Goal: Task Accomplishment & Management: Use online tool/utility

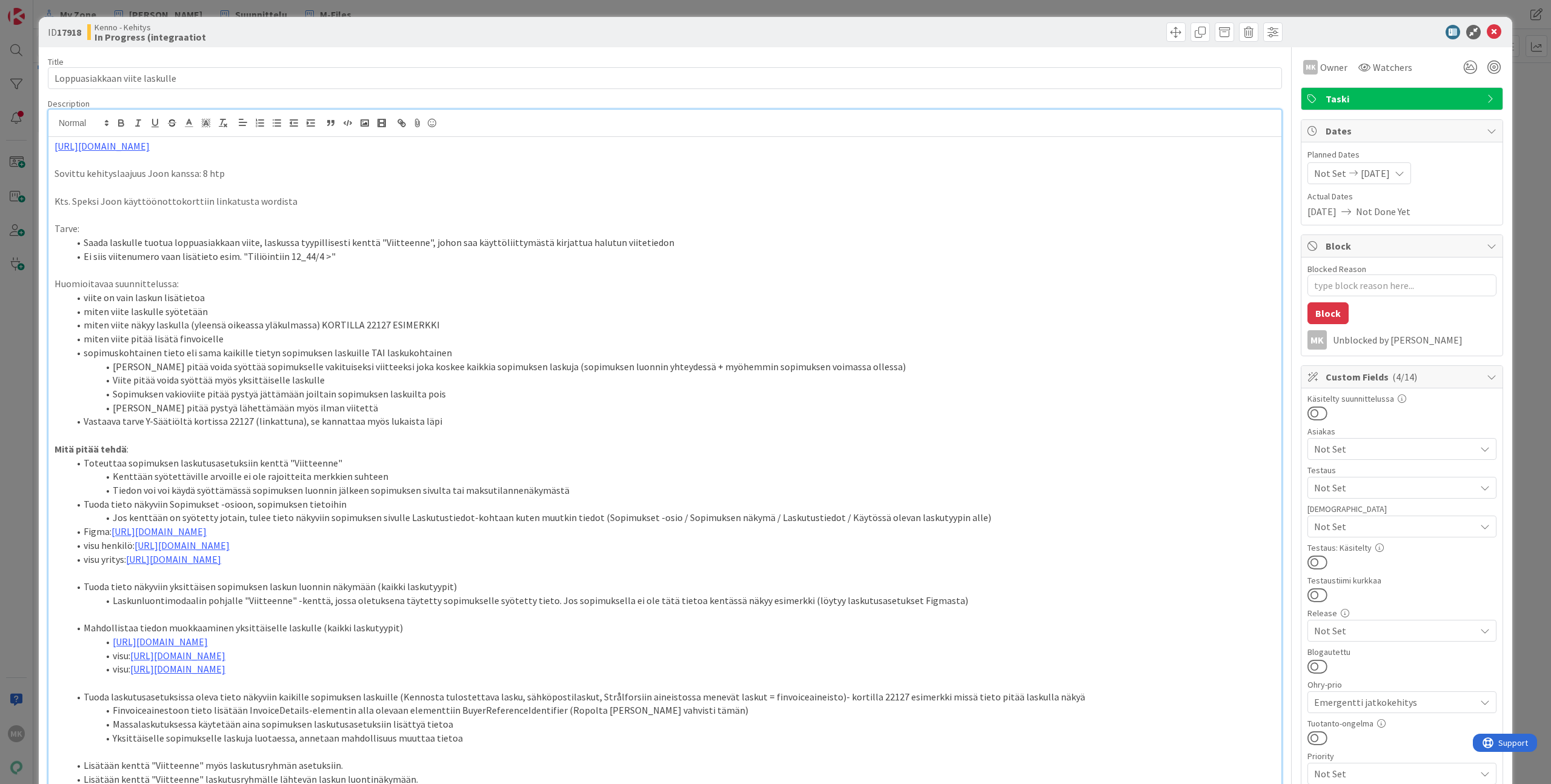
click at [257, 16] on div "ID 17918 Kenno - Kehitys In Progress (integraatiot Title 29 / 128 Loppuasiakkaa…" at bounding box center [776, 392] width 1551 height 784
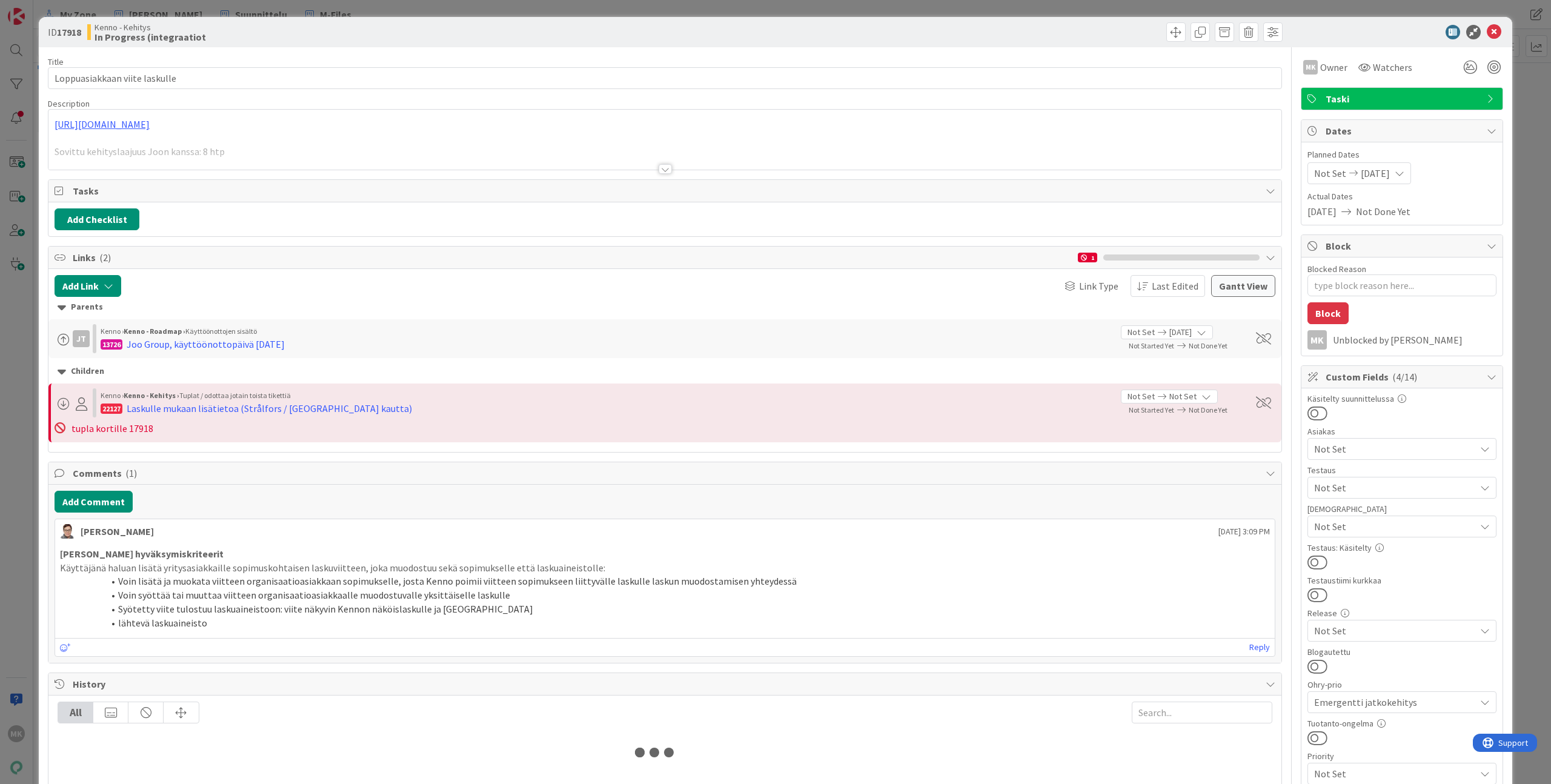
type textarea "x"
click at [310, 164] on div at bounding box center [665, 154] width 1233 height 31
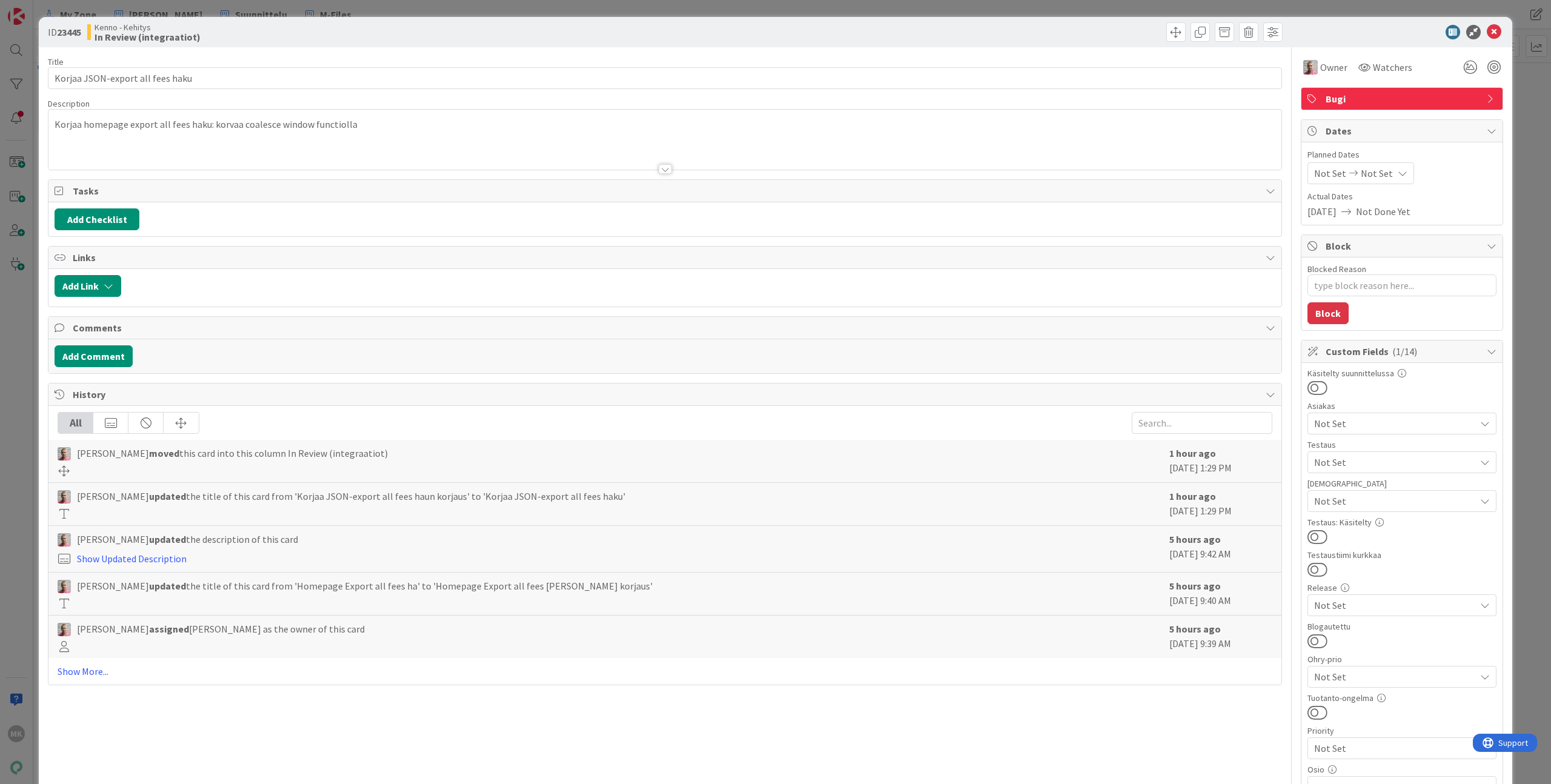
click at [356, 165] on div at bounding box center [665, 154] width 1233 height 31
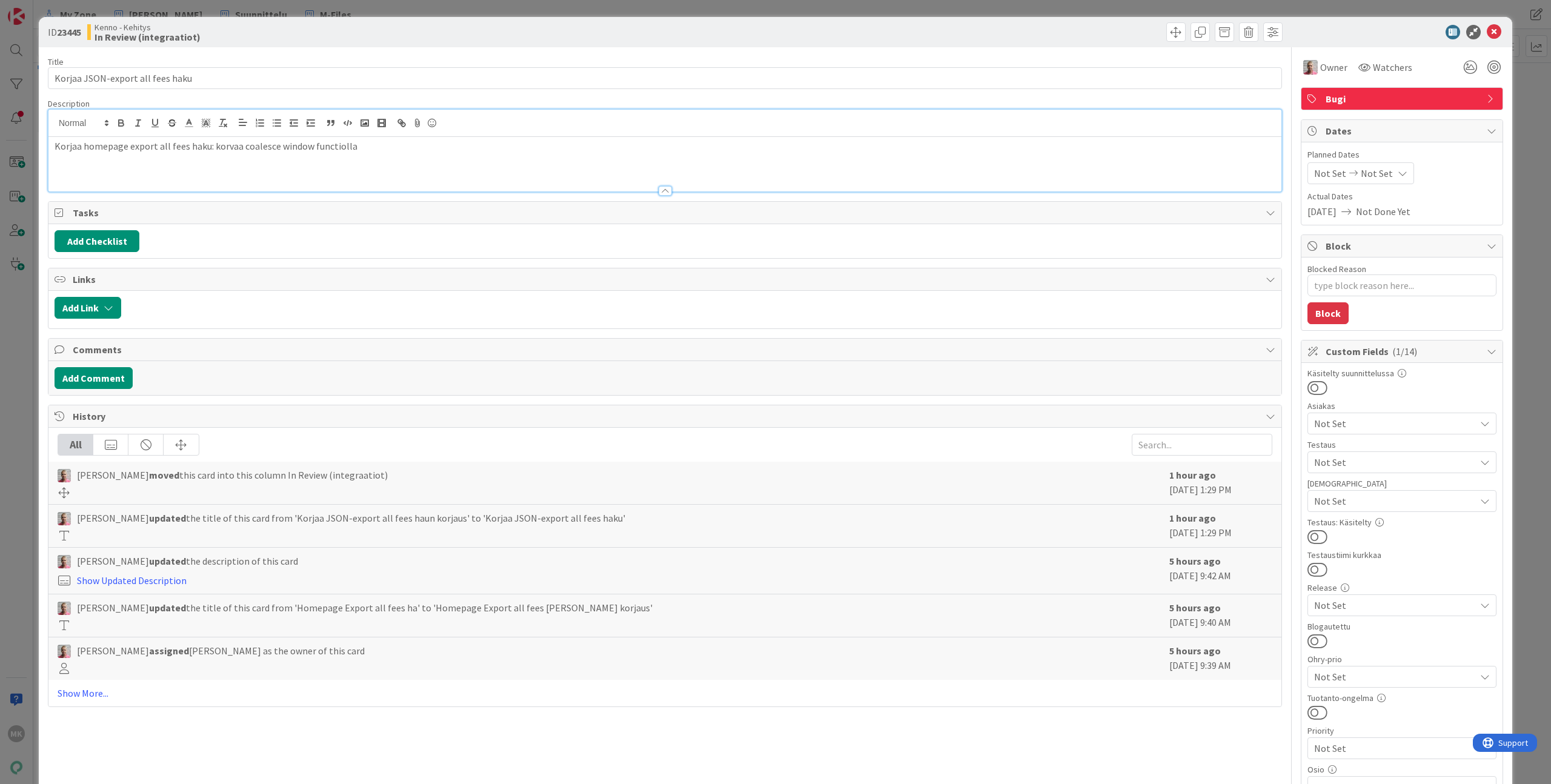
type textarea "x"
